Goal: Use online tool/utility: Utilize a website feature to perform a specific function

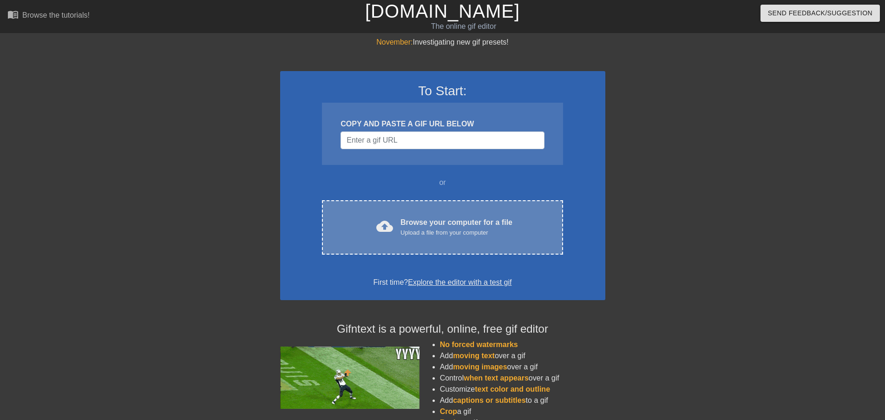
drag, startPoint x: 503, startPoint y: 215, endPoint x: 476, endPoint y: 223, distance: 27.6
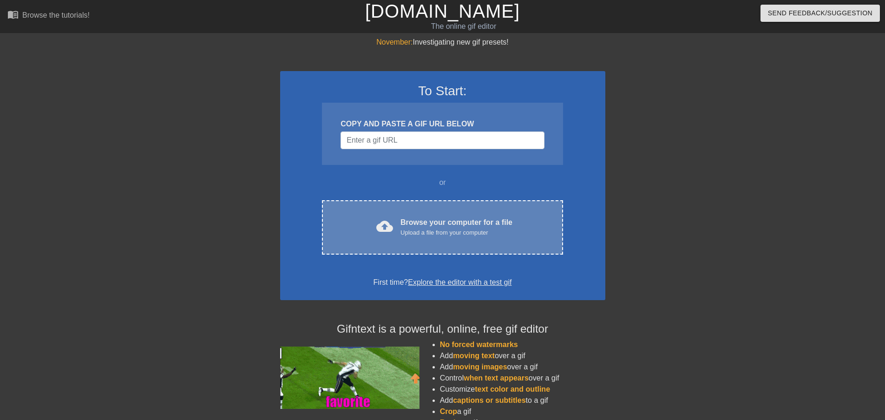
click at [476, 223] on div "Browse your computer for a file Upload a file from your computer" at bounding box center [457, 227] width 112 height 20
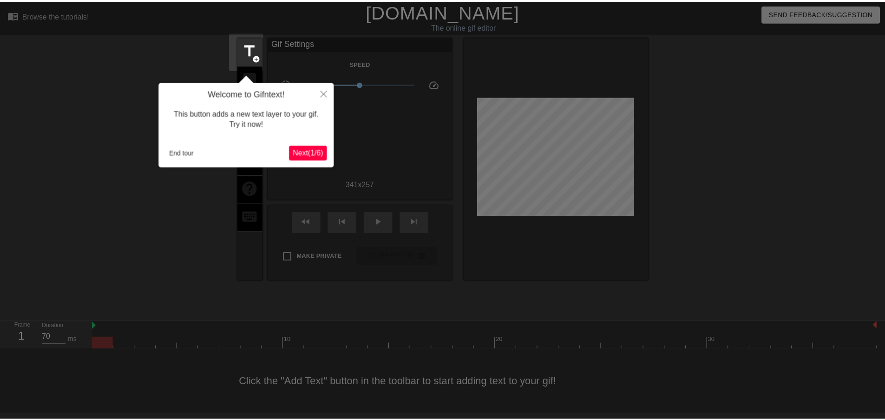
scroll to position [1, 0]
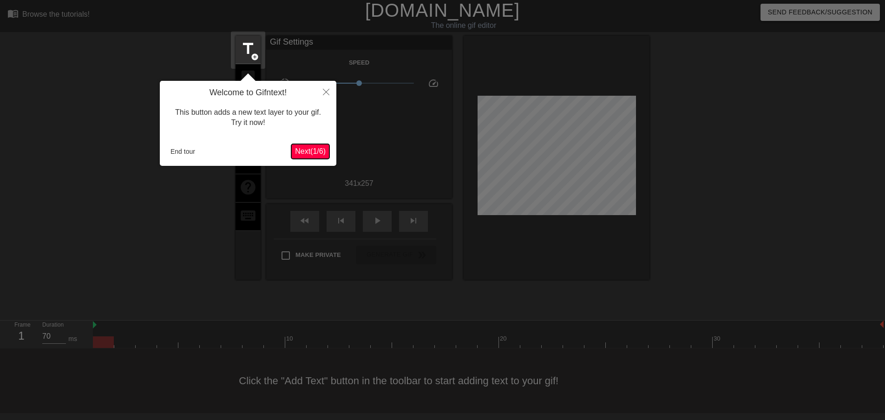
click at [309, 155] on span "Next ( 1 / 6 )" at bounding box center [310, 151] width 31 height 8
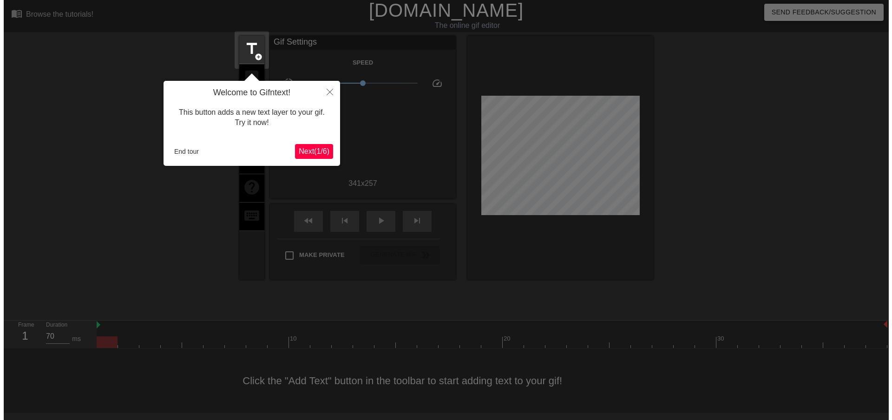
scroll to position [0, 0]
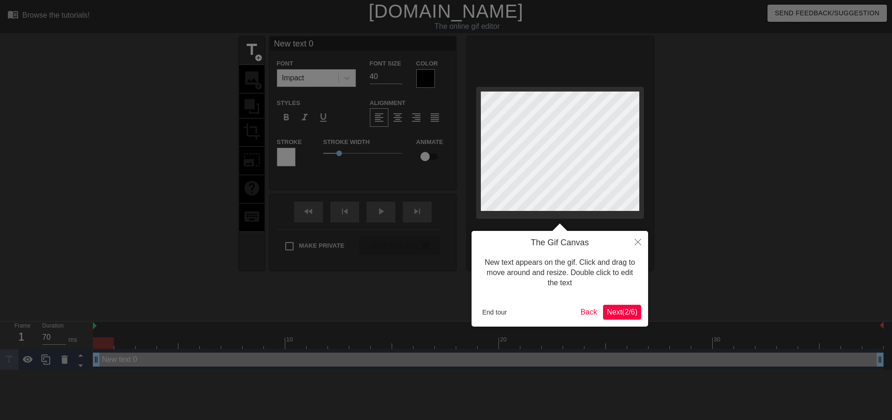
click at [621, 315] on span "Next ( 2 / 6 )" at bounding box center [622, 312] width 31 height 8
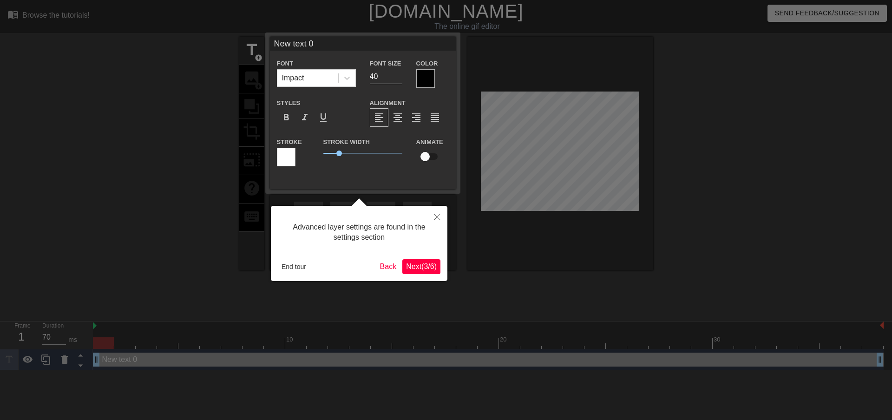
click at [414, 270] on span "Next ( 3 / 6 )" at bounding box center [421, 267] width 31 height 8
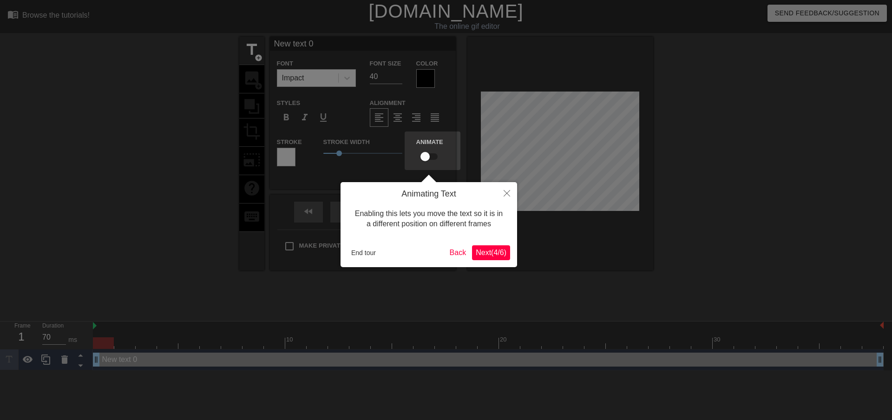
click at [489, 250] on span "Next ( 4 / 6 )" at bounding box center [491, 253] width 31 height 8
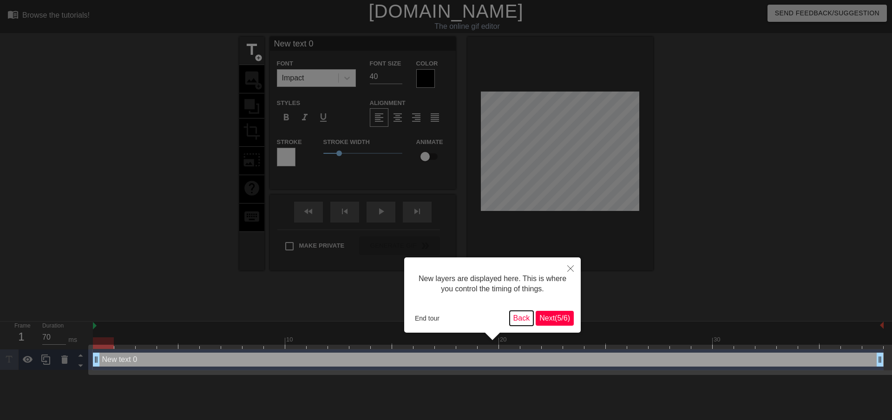
click at [529, 319] on button "Back" at bounding box center [522, 318] width 24 height 15
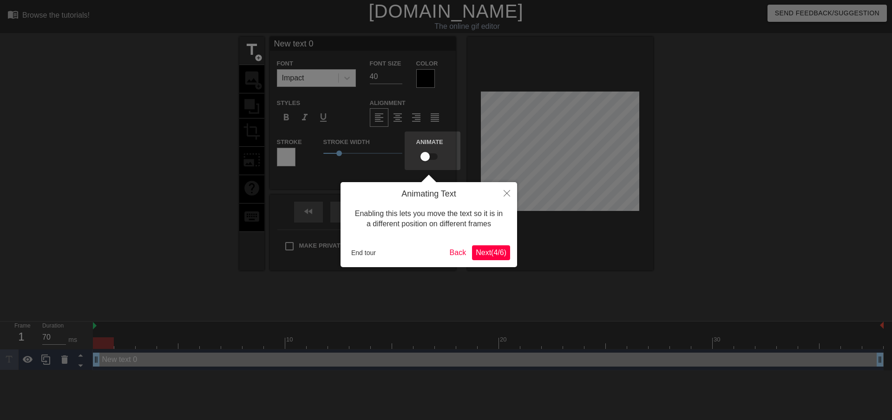
click at [546, 311] on div at bounding box center [446, 210] width 892 height 420
click at [512, 197] on button "Close" at bounding box center [507, 192] width 20 height 21
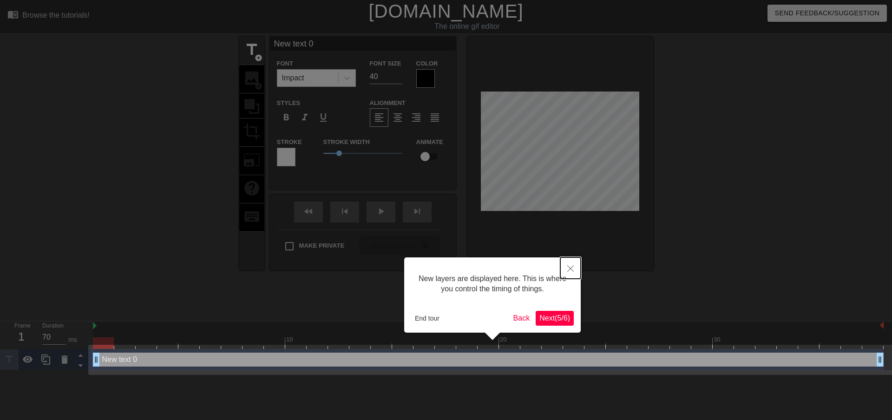
click at [569, 273] on button "Close" at bounding box center [571, 268] width 20 height 21
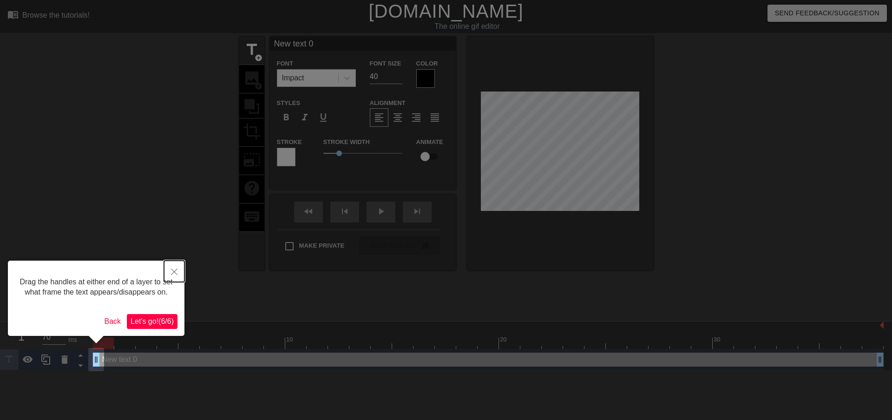
click at [179, 271] on button "Close" at bounding box center [174, 271] width 20 height 21
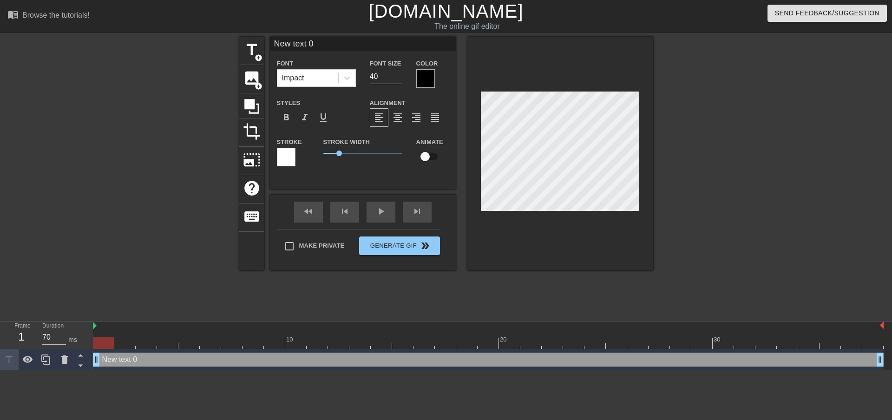
type input "Ne text 0"
type textarea "Ne text 0"
type input "Ne tet 0"
type textarea "Ne tet 0"
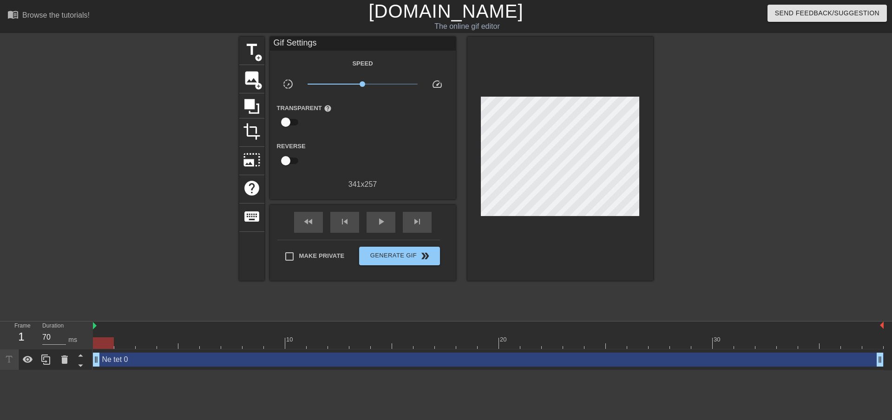
click at [469, 148] on div at bounding box center [561, 159] width 186 height 244
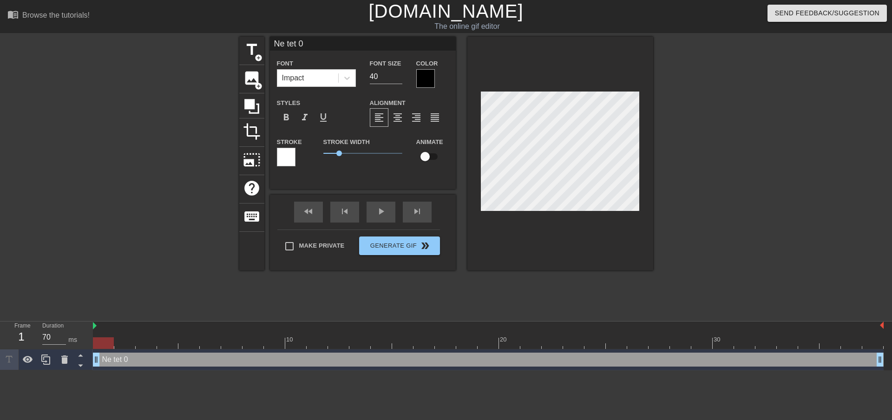
type input "Netet 0"
type textarea "Netet 0"
type input "Neet 0"
type textarea "Neet 0"
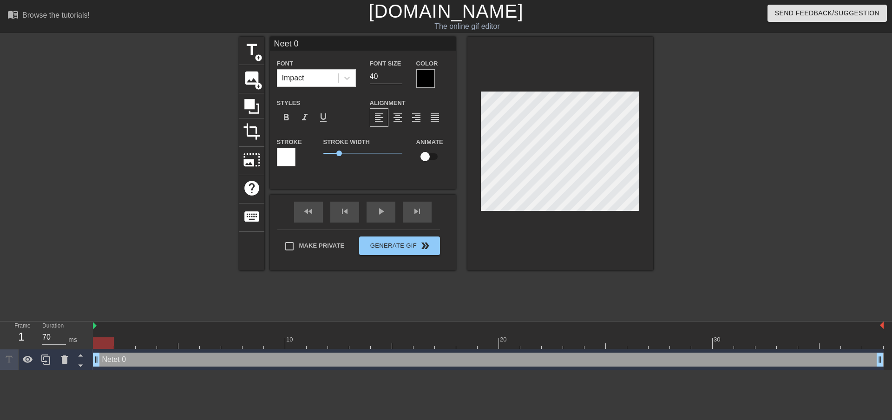
type input "Net 0"
type textarea "Ne 0"
type input "Ne0"
type textarea "Ne"
type input "N"
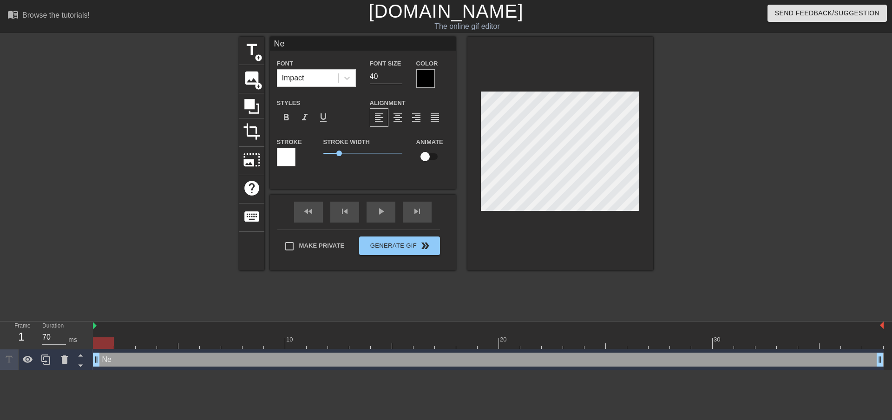
type textarea "N"
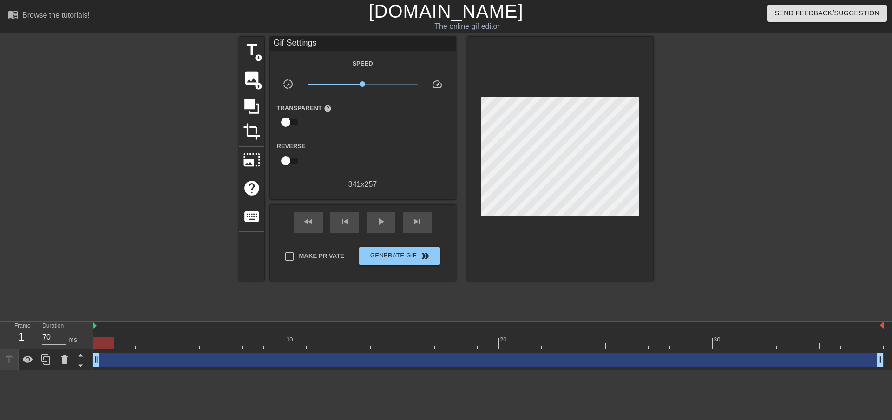
click at [697, 224] on div at bounding box center [734, 176] width 139 height 279
click at [247, 79] on span "image" at bounding box center [252, 78] width 18 height 18
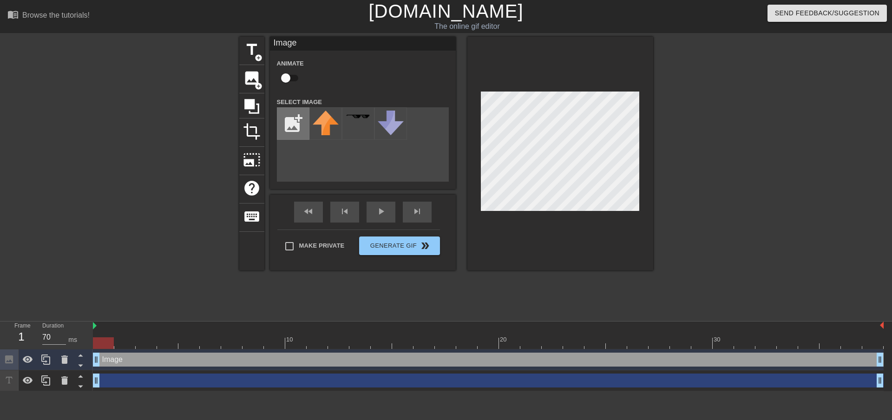
click at [293, 119] on input "file" at bounding box center [293, 124] width 32 height 32
click at [661, 183] on div "title add_circle image add_circle crop photo_size_select_large help keyboard Im…" at bounding box center [446, 176] width 892 height 279
type input "C:\fakepath\[PERSON_NAME].png"
click at [328, 128] on img at bounding box center [326, 126] width 26 height 31
click at [325, 132] on img at bounding box center [326, 126] width 26 height 31
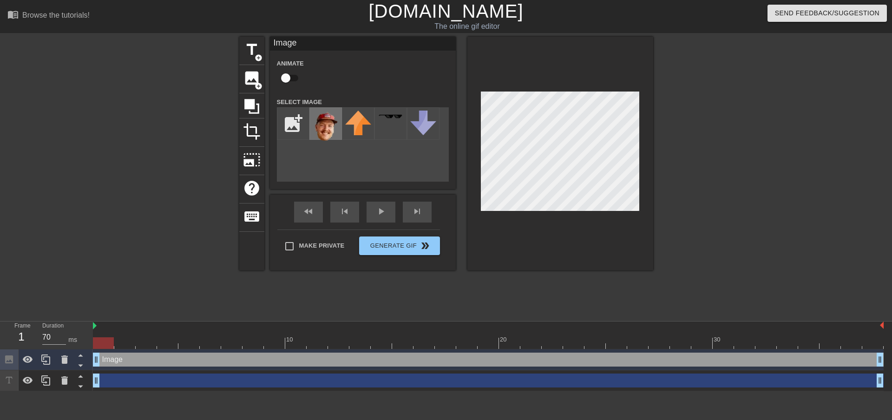
click at [325, 132] on img at bounding box center [326, 126] width 26 height 31
click at [290, 77] on input "checkbox" at bounding box center [285, 78] width 53 height 18
click at [291, 77] on input "checkbox" at bounding box center [294, 78] width 53 height 18
checkbox input "false"
click at [323, 130] on img at bounding box center [326, 126] width 26 height 31
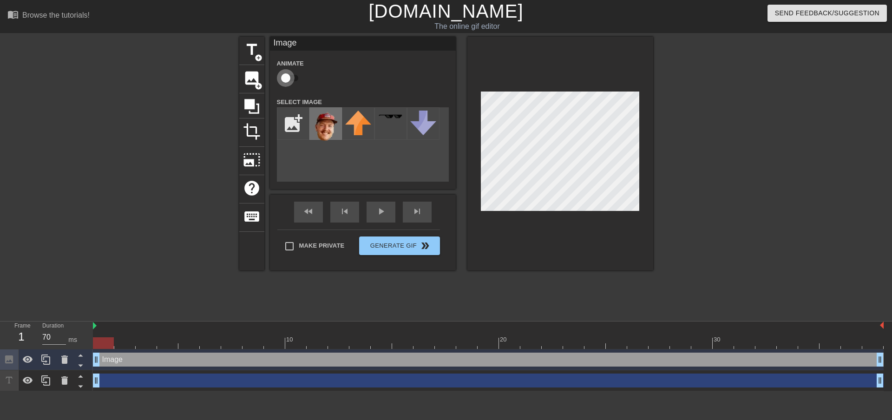
click at [323, 130] on img at bounding box center [326, 126] width 26 height 31
click at [386, 220] on div "fast_rewind skip_previous play_arrow skip_next" at bounding box center [363, 212] width 152 height 35
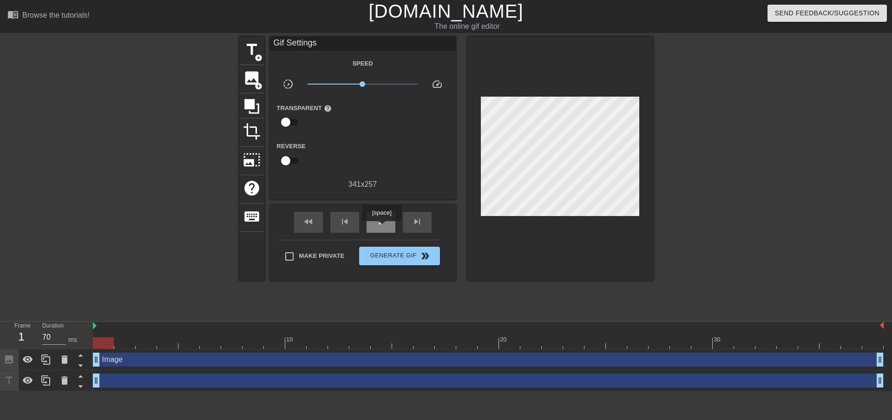
click at [382, 228] on div "play_arrow" at bounding box center [381, 222] width 29 height 21
type input "60"
click at [377, 225] on span "pause" at bounding box center [381, 221] width 11 height 11
click at [252, 112] on icon at bounding box center [252, 107] width 18 height 18
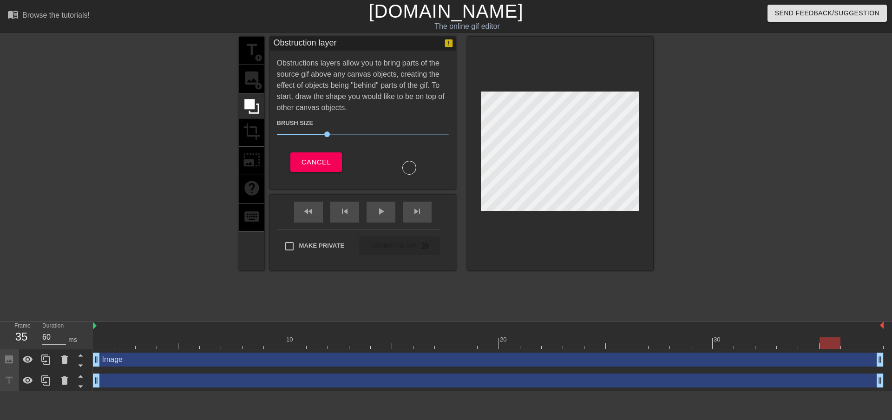
click at [251, 76] on div "title add_circle image add_circle crop photo_size_select_large help keyboard" at bounding box center [251, 154] width 25 height 234
click at [304, 159] on span "Cancel" at bounding box center [316, 162] width 29 height 12
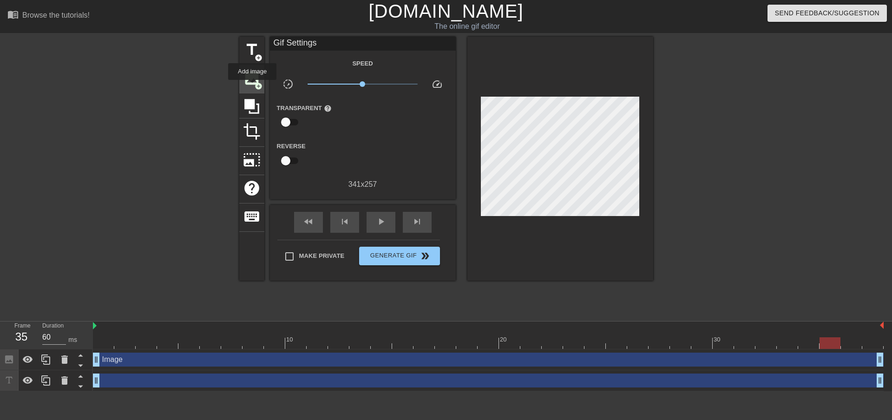
click at [252, 86] on span "image" at bounding box center [252, 78] width 18 height 18
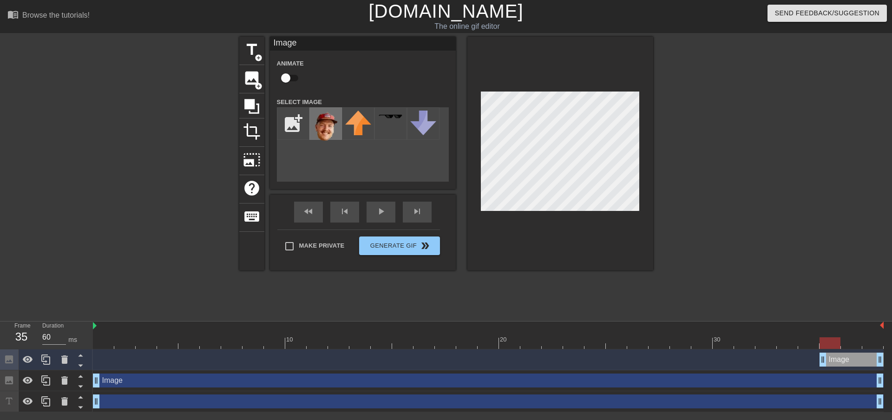
click at [331, 127] on img at bounding box center [326, 126] width 26 height 31
click at [292, 256] on input "Make Private" at bounding box center [290, 247] width 20 height 20
checkbox input "true"
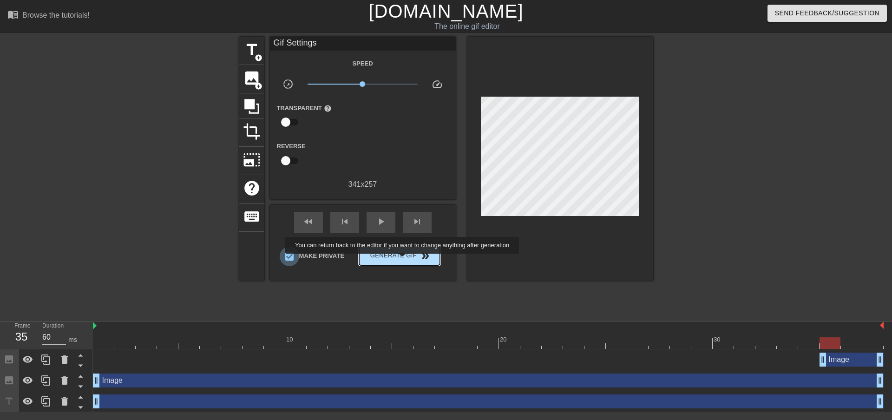
click at [403, 260] on span "Generate Gif double_arrow" at bounding box center [399, 256] width 73 height 11
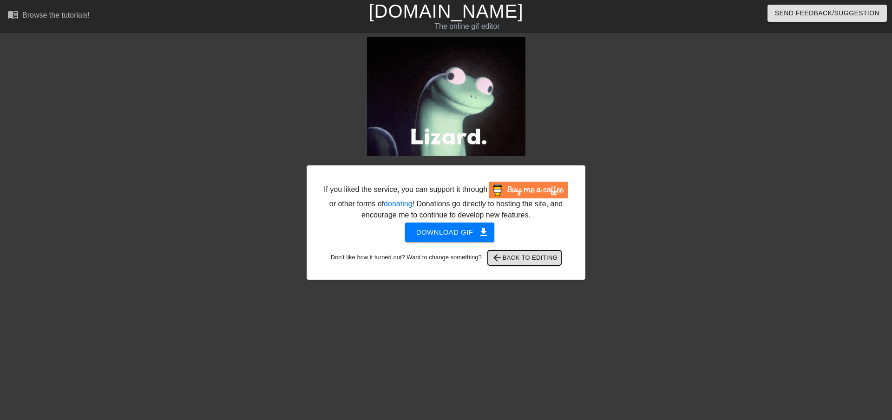
click at [529, 262] on span "arrow_back Back to Editing" at bounding box center [525, 257] width 66 height 11
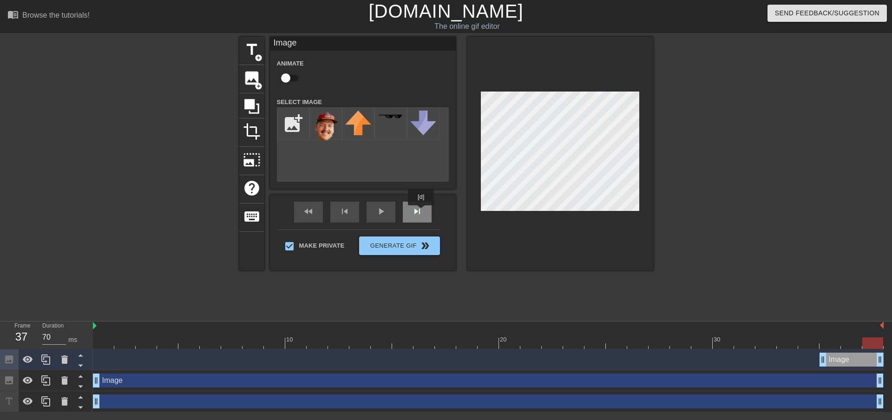
drag, startPoint x: 421, startPoint y: 212, endPoint x: 421, endPoint y: 222, distance: 10.2
click at [421, 222] on div "skip_next" at bounding box center [417, 212] width 29 height 21
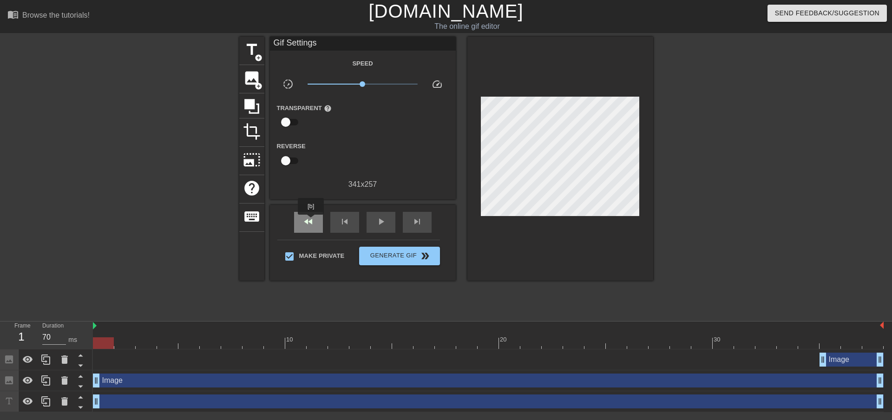
click at [311, 221] on span "fast_rewind" at bounding box center [308, 221] width 11 height 11
click at [348, 228] on div "skip_previous" at bounding box center [344, 222] width 29 height 21
click at [106, 387] on div "Image drag_handle drag_handle" at bounding box center [488, 381] width 791 height 14
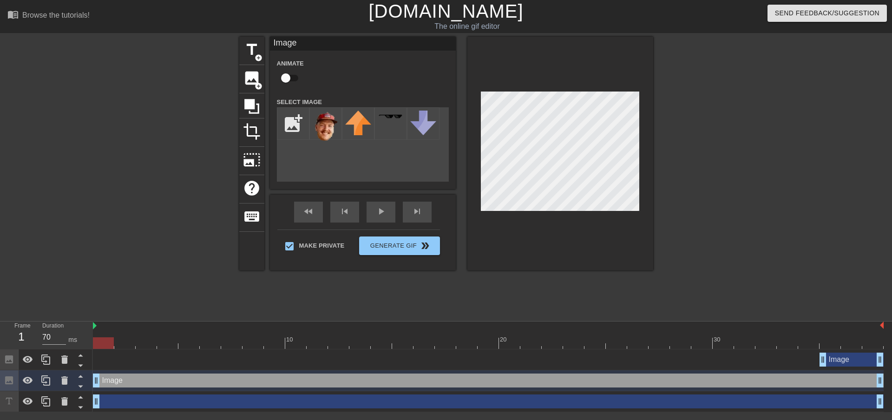
click at [111, 382] on div "Image drag_handle drag_handle" at bounding box center [488, 381] width 791 height 14
drag, startPoint x: 99, startPoint y: 380, endPoint x: 268, endPoint y: 379, distance: 168.7
click at [269, 379] on div "Image drag_handle drag_handle" at bounding box center [520, 381] width 727 height 14
drag, startPoint x: 265, startPoint y: 381, endPoint x: 0, endPoint y: 386, distance: 265.5
click at [0, 386] on div "Frame 1 Duration 70 ms 10 20 30 Image drag_handle drag_handle Image drag_handle…" at bounding box center [446, 367] width 892 height 91
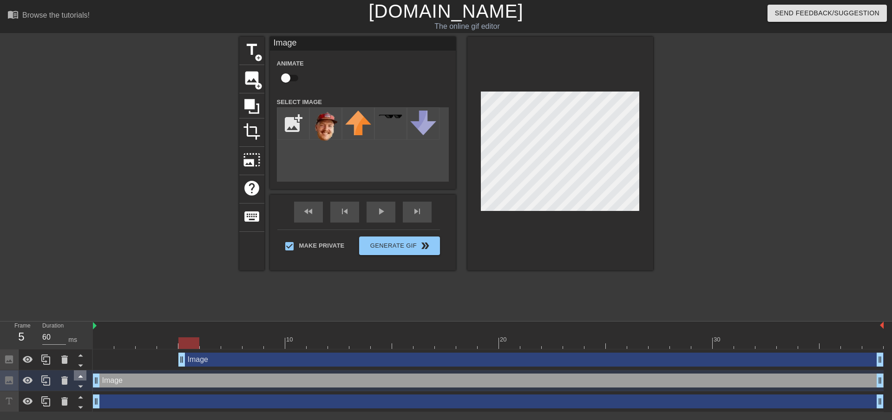
type input "70"
drag, startPoint x: 822, startPoint y: 359, endPoint x: 0, endPoint y: 366, distance: 822.3
click at [0, 366] on div "Frame 1 Duration 70 ms 10 20 30 Image drag_handle drag_handle Image drag_handle…" at bounding box center [446, 367] width 892 height 91
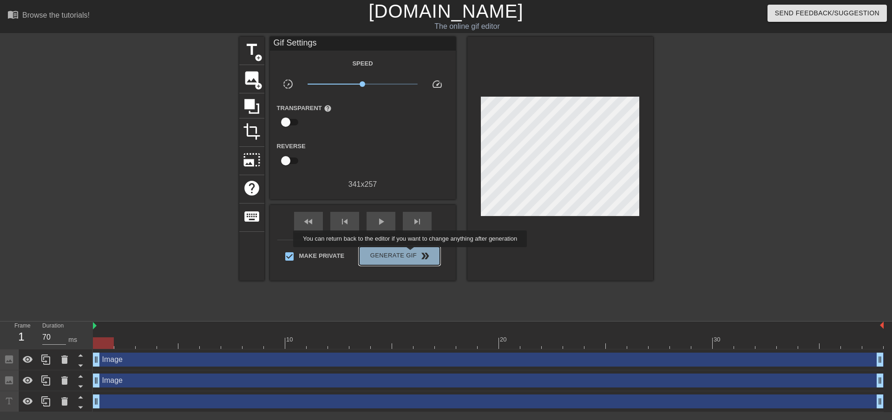
click at [410, 264] on button "Generate Gif double_arrow" at bounding box center [399, 256] width 80 height 19
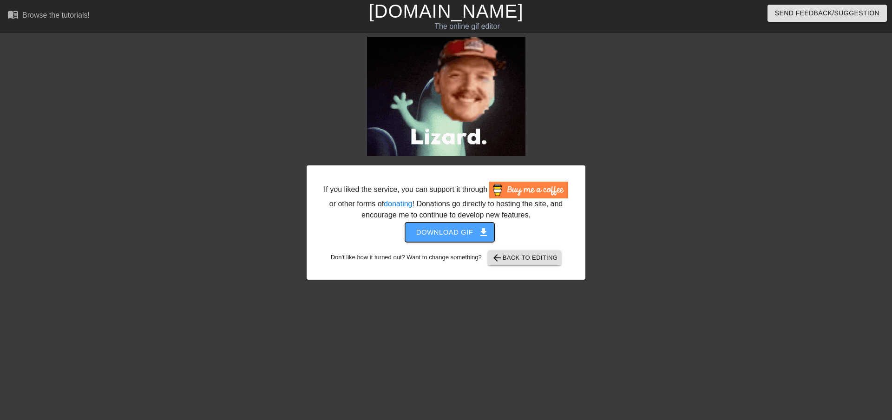
click at [458, 238] on span "Download gif get_app" at bounding box center [449, 232] width 67 height 12
